Goal: Transaction & Acquisition: Subscribe to service/newsletter

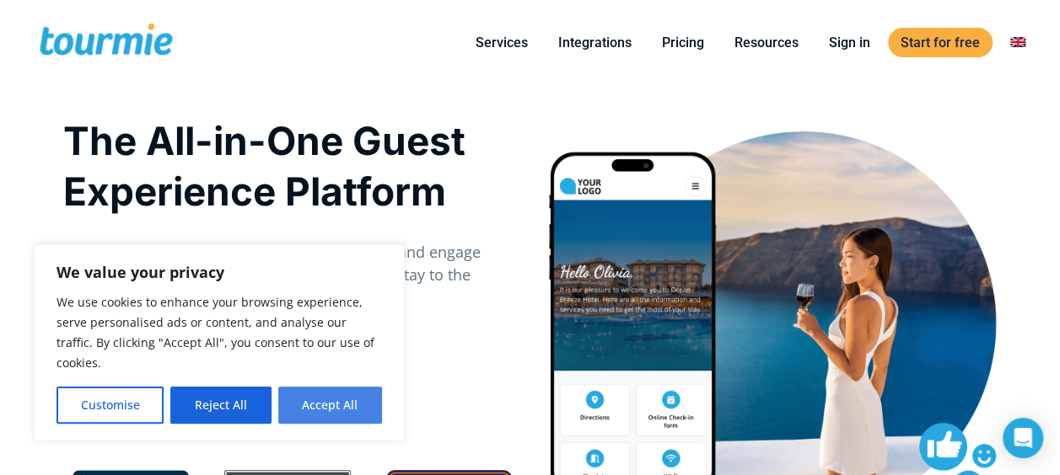
click at [326, 406] on button "Accept All" at bounding box center [330, 405] width 104 height 37
checkbox input "true"
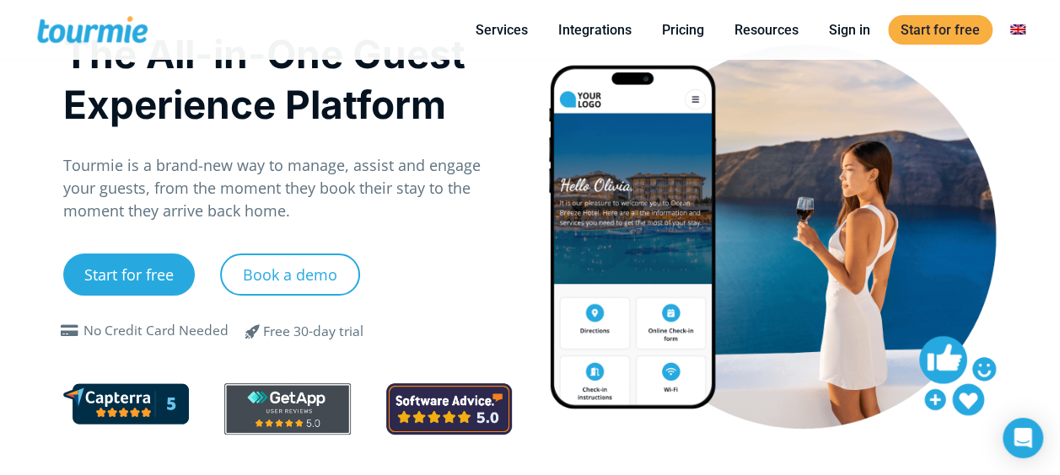
scroll to position [88, 0]
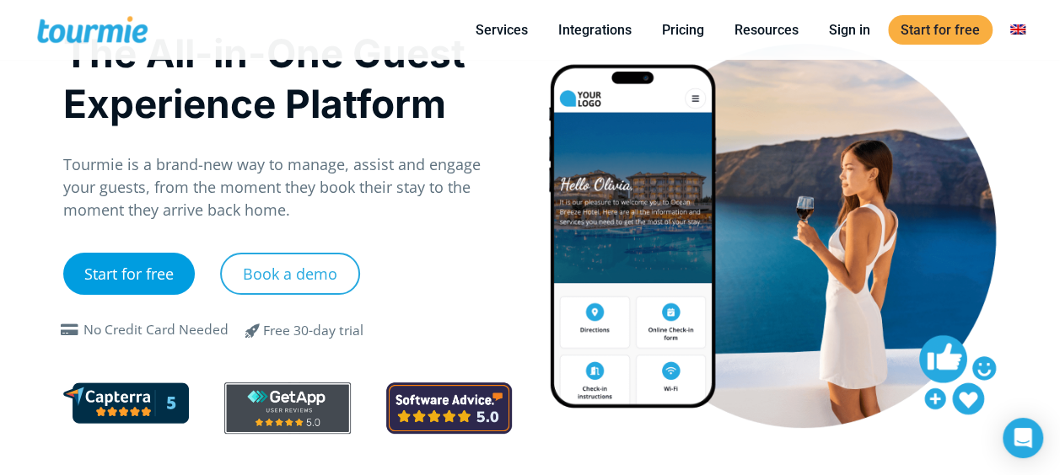
click at [146, 272] on link "Start for free" at bounding box center [129, 274] width 132 height 42
